Goal: Task Accomplishment & Management: Complete application form

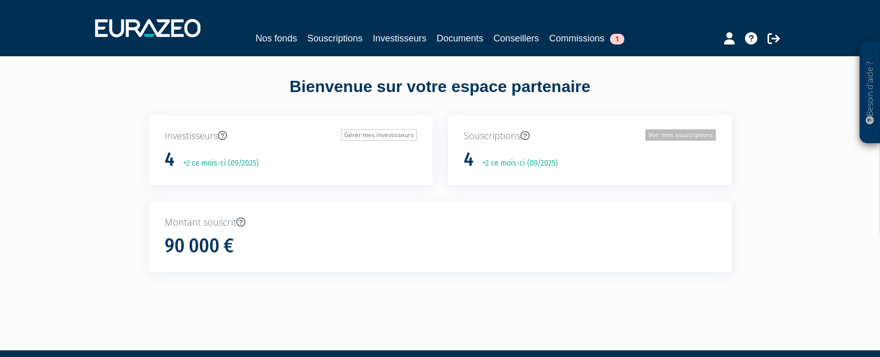
click at [682, 134] on link "Voir mes souscriptions" at bounding box center [680, 134] width 71 height 11
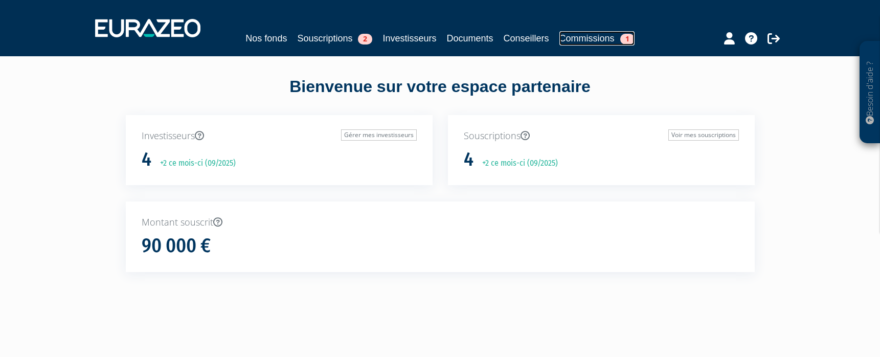
click at [603, 34] on link "Commissions 1" at bounding box center [596, 38] width 75 height 14
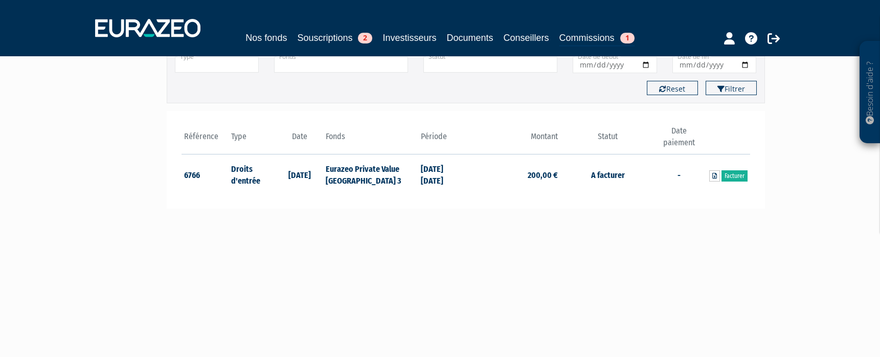
scroll to position [102, 0]
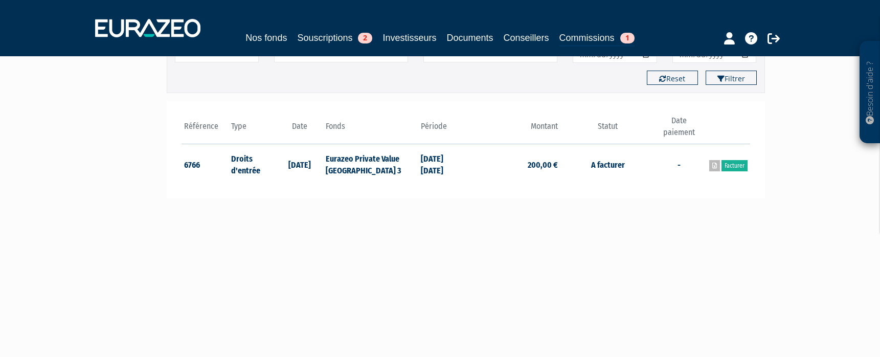
click at [712, 166] on icon at bounding box center [714, 166] width 5 height 6
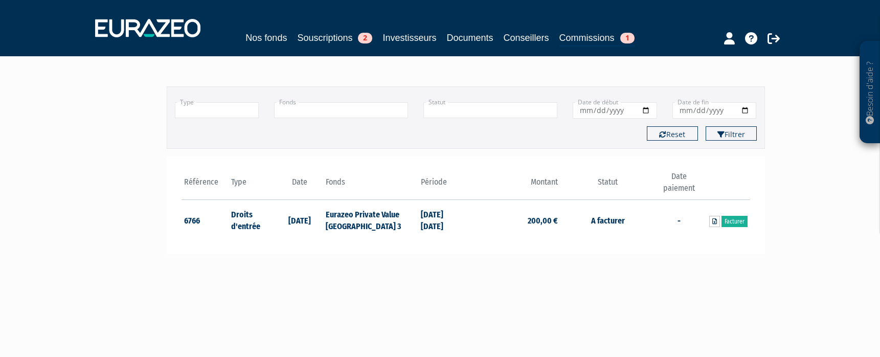
scroll to position [0, 0]
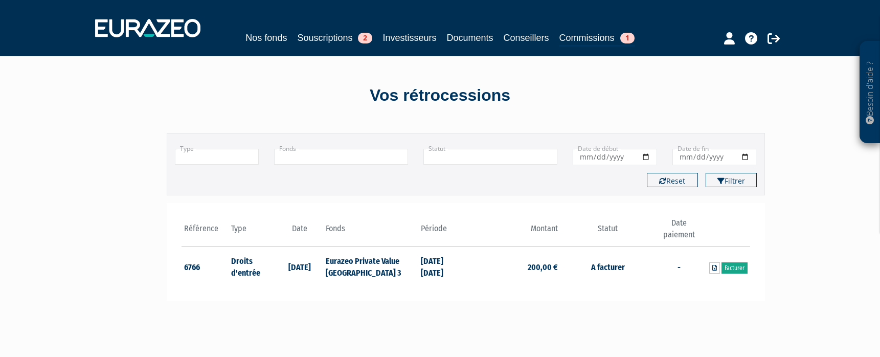
click at [737, 266] on link "Facturer" at bounding box center [735, 267] width 26 height 11
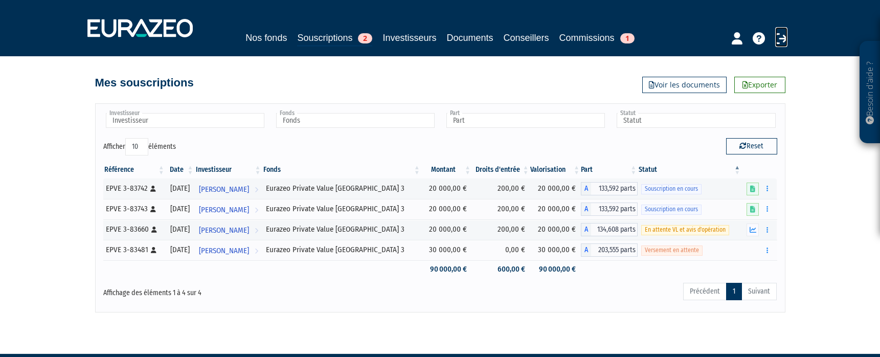
drag, startPoint x: 785, startPoint y: 36, endPoint x: 792, endPoint y: 26, distance: 12.6
click at [785, 35] on icon at bounding box center [781, 38] width 12 height 12
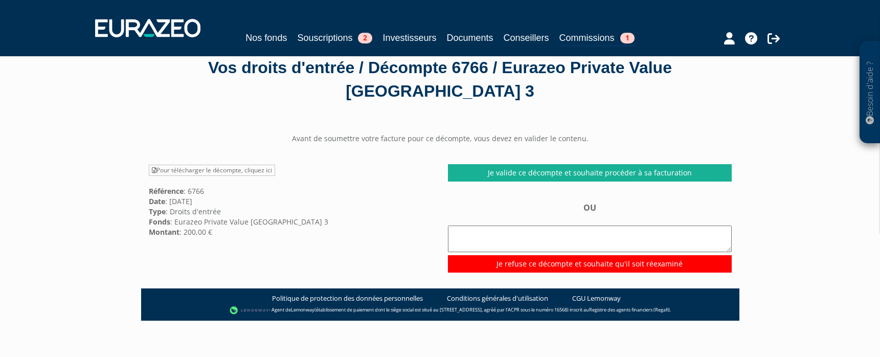
scroll to position [51, 0]
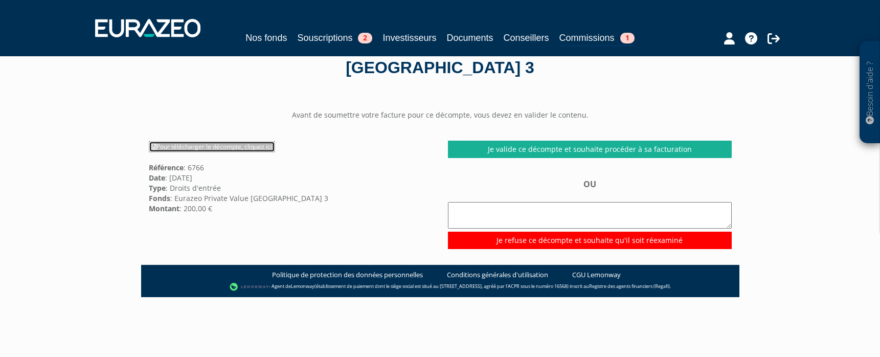
click at [262, 148] on link "Pour télécharger le décompte, cliquez ici" at bounding box center [212, 146] width 126 height 11
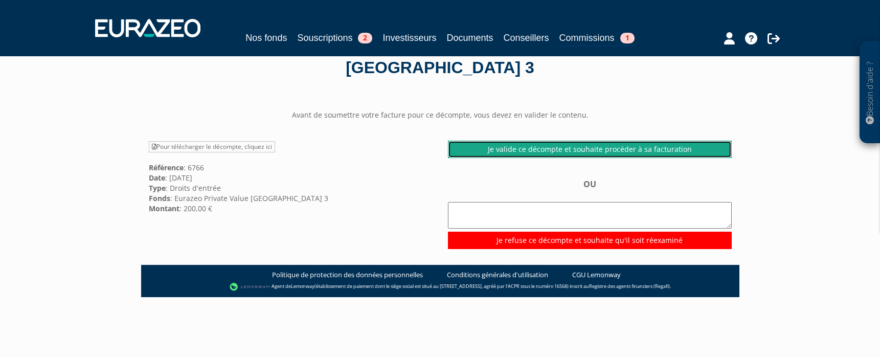
click at [637, 149] on link "Je valide ce décompte et souhaite procéder à sa facturation" at bounding box center [590, 149] width 284 height 17
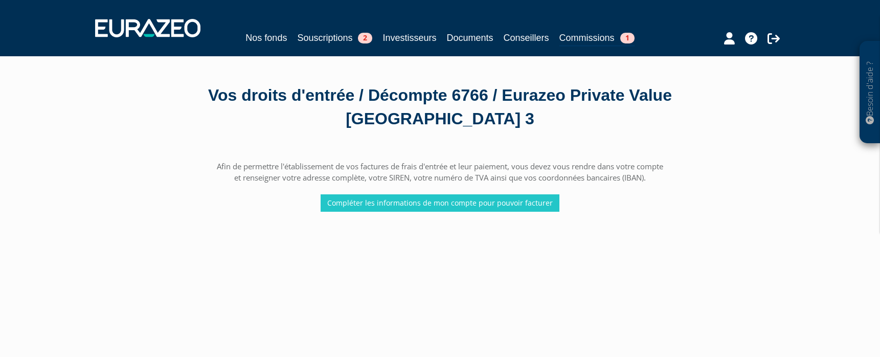
drag, startPoint x: 488, startPoint y: 164, endPoint x: 683, endPoint y: 175, distance: 195.2
click at [683, 175] on div "Afin de permettre l'établissement de vos factures de frais d'entrée et leur pai…" at bounding box center [440, 186] width 598 height 50
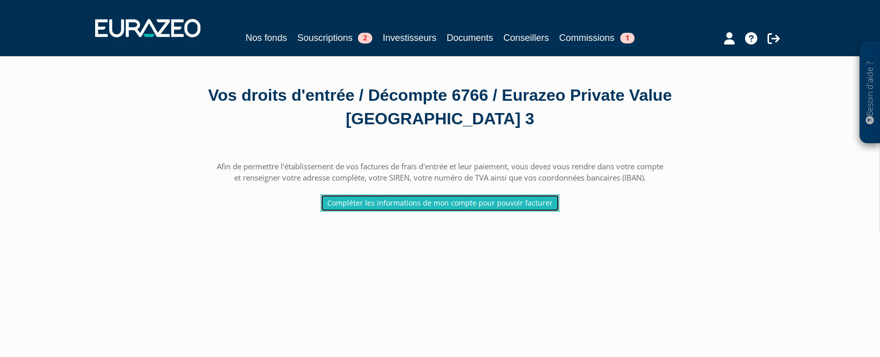
click at [451, 203] on link "Compléter les informations de mon compte pour pouvoir facturer" at bounding box center [440, 202] width 239 height 17
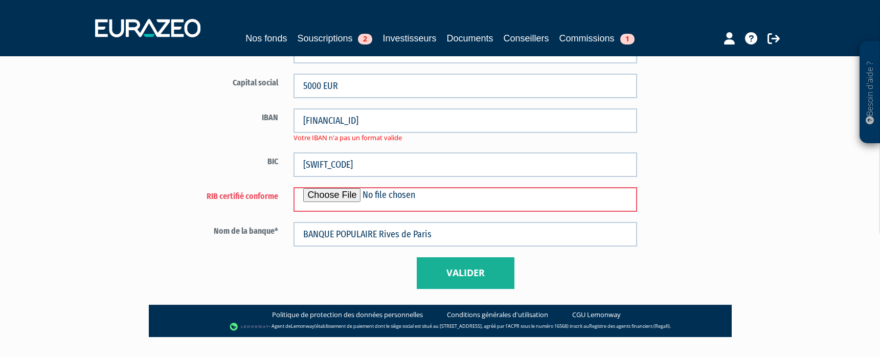
scroll to position [706, 0]
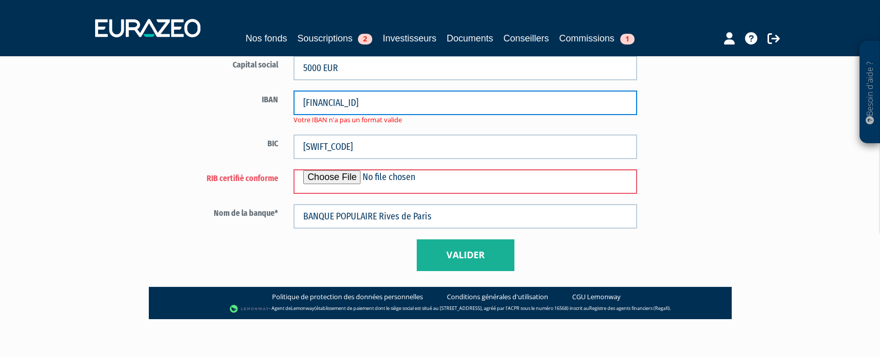
click at [325, 100] on input "[FINANCIAL_ID]" at bounding box center [466, 103] width 344 height 25
click at [323, 102] on input "[FINANCIAL_ID]" at bounding box center [466, 103] width 344 height 25
drag, startPoint x: 339, startPoint y: 105, endPoint x: 350, endPoint y: 103, distance: 10.8
click at [341, 104] on input "[DATE][FINANCIAL_ID]" at bounding box center [466, 103] width 344 height 25
click at [359, 103] on input "[FINANCIAL_ID]" at bounding box center [466, 103] width 344 height 25
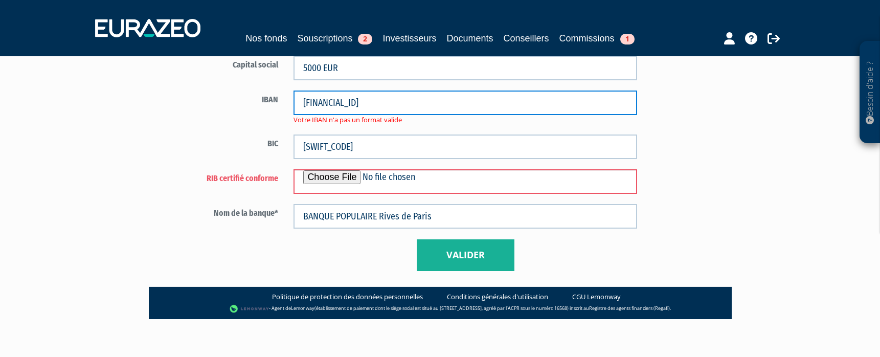
click at [376, 105] on input "[FINANCIAL_ID]" at bounding box center [466, 103] width 344 height 25
click at [374, 105] on input "[FINANCIAL_ID]" at bounding box center [466, 103] width 344 height 25
click at [391, 102] on input "[FINANCIAL_ID]" at bounding box center [466, 103] width 344 height 25
drag, startPoint x: 406, startPoint y: 103, endPoint x: 412, endPoint y: 102, distance: 6.2
click at [407, 103] on input "[FINANCIAL_ID]" at bounding box center [466, 103] width 344 height 25
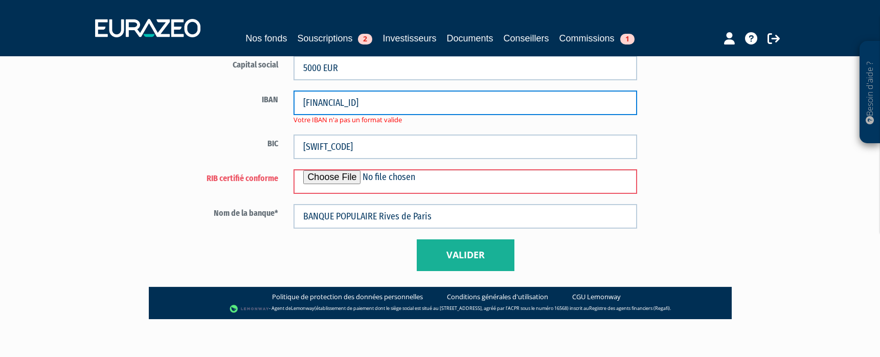
click at [433, 108] on input "[FINANCIAL_ID]" at bounding box center [466, 103] width 344 height 25
type input "[FINANCIAL_ID]"
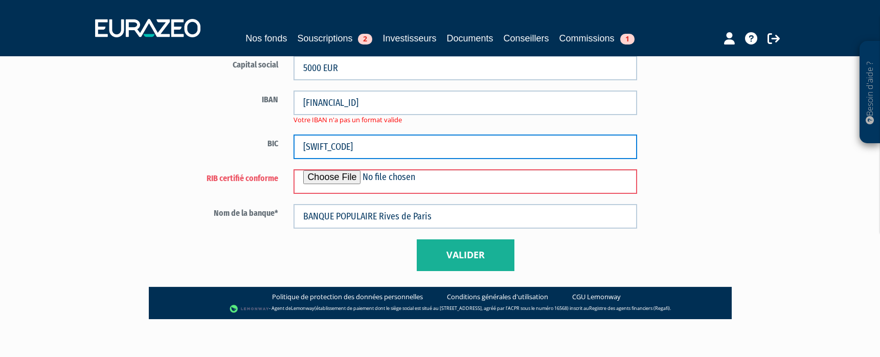
click at [391, 149] on input "[SWIFT_CODE]" at bounding box center [466, 146] width 344 height 25
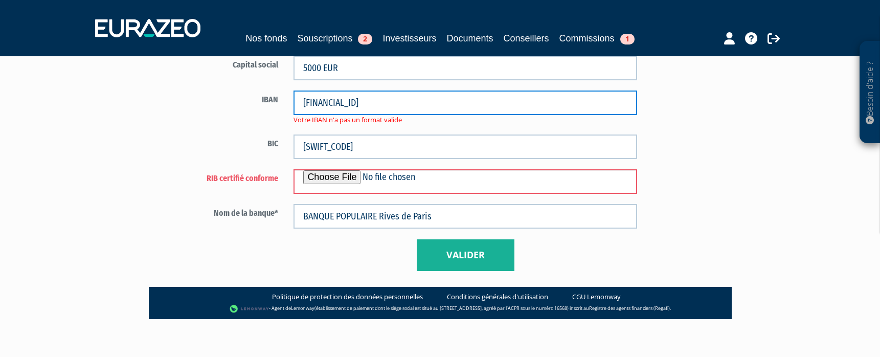
click at [431, 101] on input "[FINANCIAL_ID]" at bounding box center [466, 103] width 344 height 25
click at [304, 104] on input "[FINANCIAL_ID]" at bounding box center [466, 103] width 344 height 25
click at [424, 106] on input "[FINANCIAL_ID]" at bounding box center [466, 103] width 344 height 25
click at [417, 239] on button "Valider" at bounding box center [466, 255] width 98 height 32
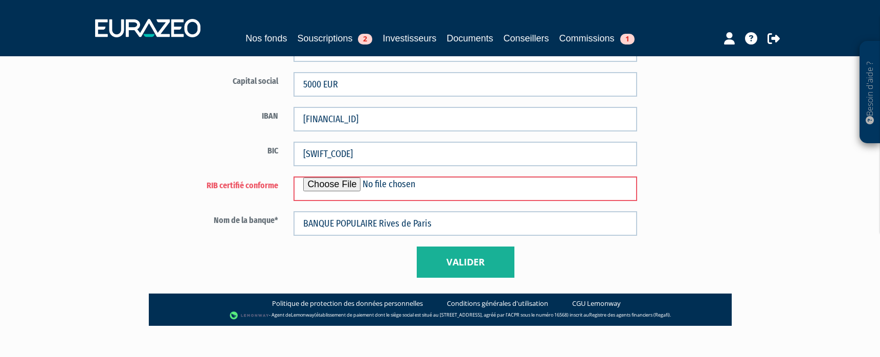
scroll to position [696, 0]
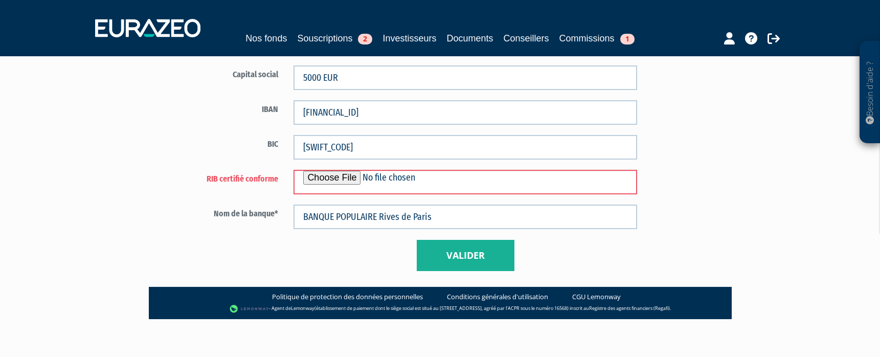
type input "C:\fakepath\RIB HELAN Patrimoine pro.pdf"
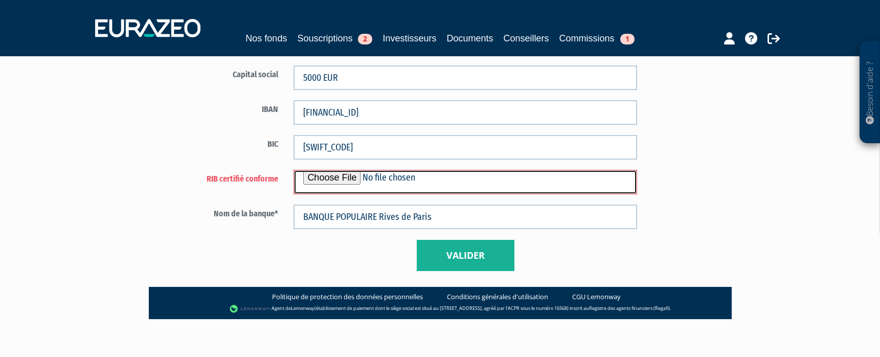
click at [344, 177] on input "file" at bounding box center [466, 182] width 344 height 25
click at [338, 177] on input "file" at bounding box center [466, 182] width 344 height 25
type input "C:\fakepath\RIB HELAN Patrimoine pro.pdf"
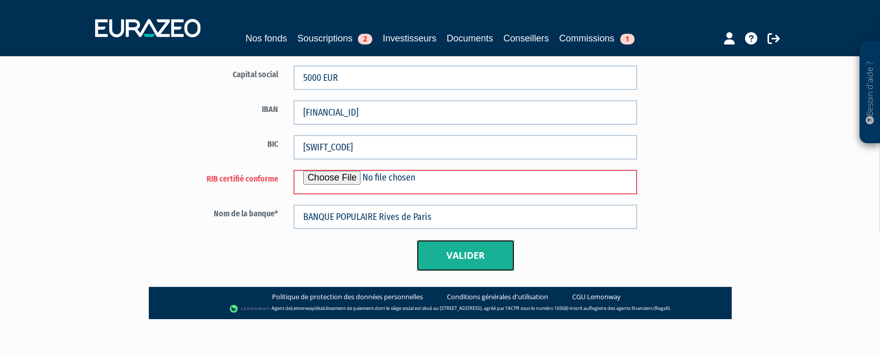
click at [475, 257] on button "Valider" at bounding box center [466, 256] width 98 height 32
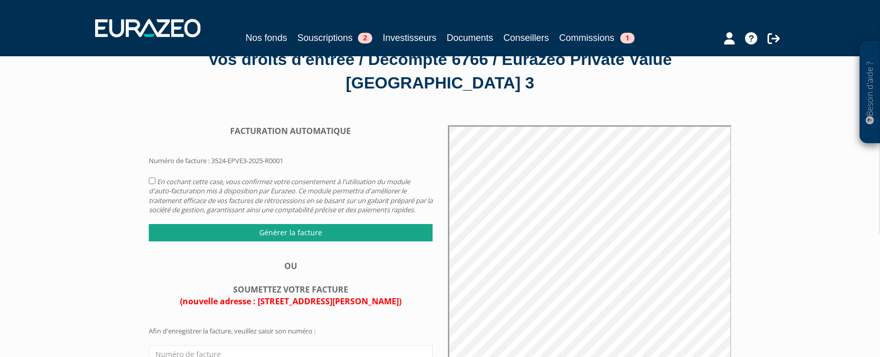
scroll to position [51, 0]
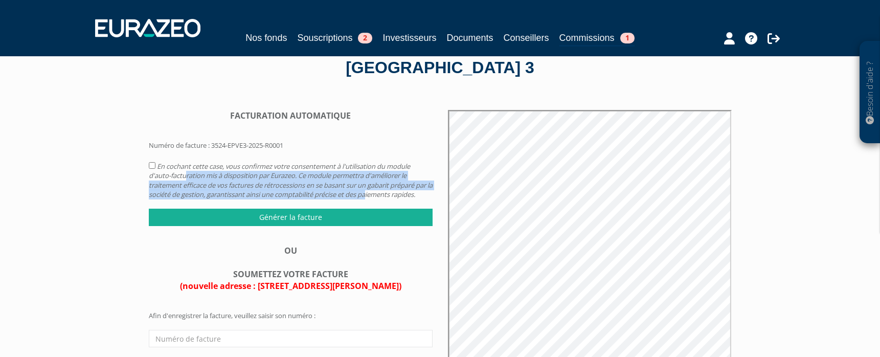
drag, startPoint x: 187, startPoint y: 178, endPoint x: 389, endPoint y: 197, distance: 203.4
click at [389, 197] on em "En cochant cette case, vous confirmez votre consentement à l'utilisation du mod…" at bounding box center [291, 181] width 284 height 38
click at [154, 167] on input "checkbox" at bounding box center [152, 165] width 7 height 7
checkbox input "true"
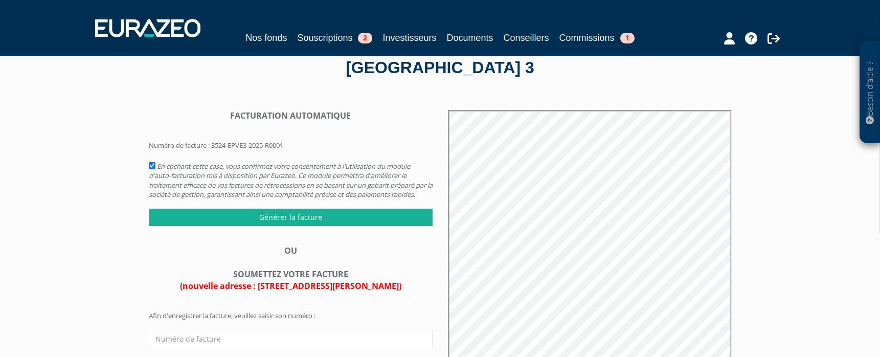
click at [323, 207] on form "En cochant cette case, vous confirmez votre consentement à l'utilisation du mod…" at bounding box center [291, 193] width 284 height 66
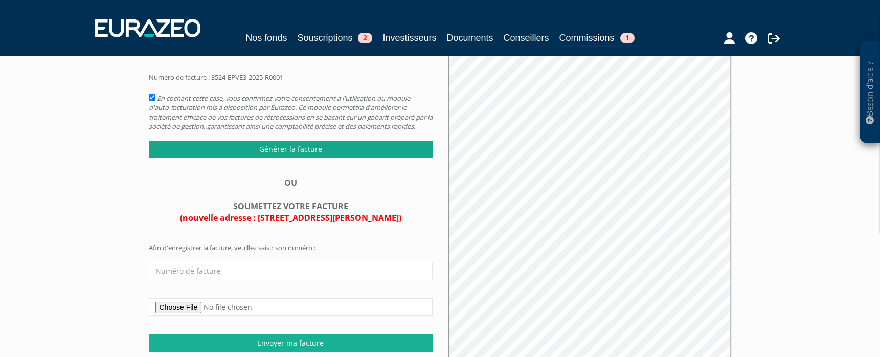
scroll to position [102, 0]
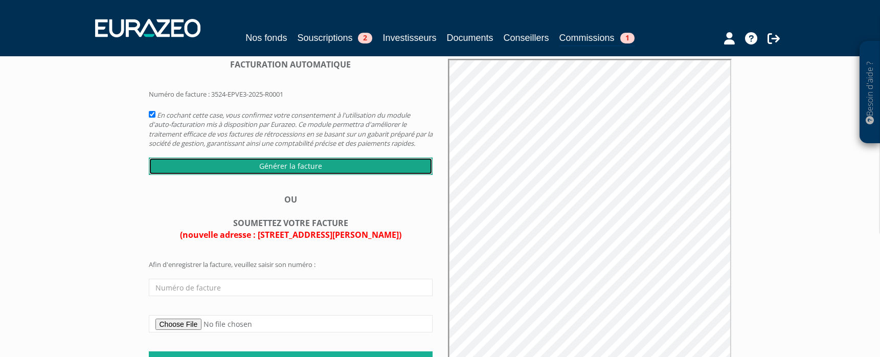
click at [293, 175] on input "Générer la facture" at bounding box center [291, 166] width 284 height 17
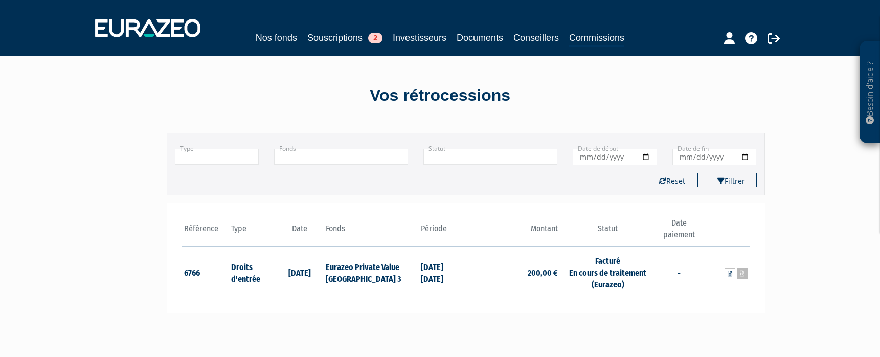
click at [744, 275] on icon at bounding box center [742, 274] width 5 height 6
click at [775, 39] on icon at bounding box center [774, 38] width 12 height 12
